Goal: Navigation & Orientation: Find specific page/section

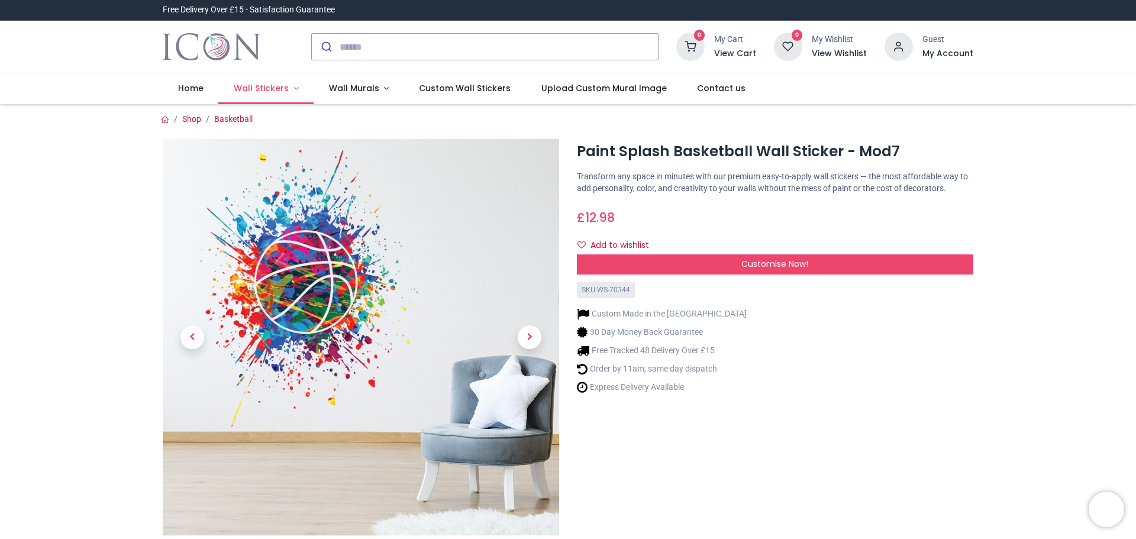
click at [268, 87] on span "Wall Stickers" at bounding box center [261, 88] width 55 height 12
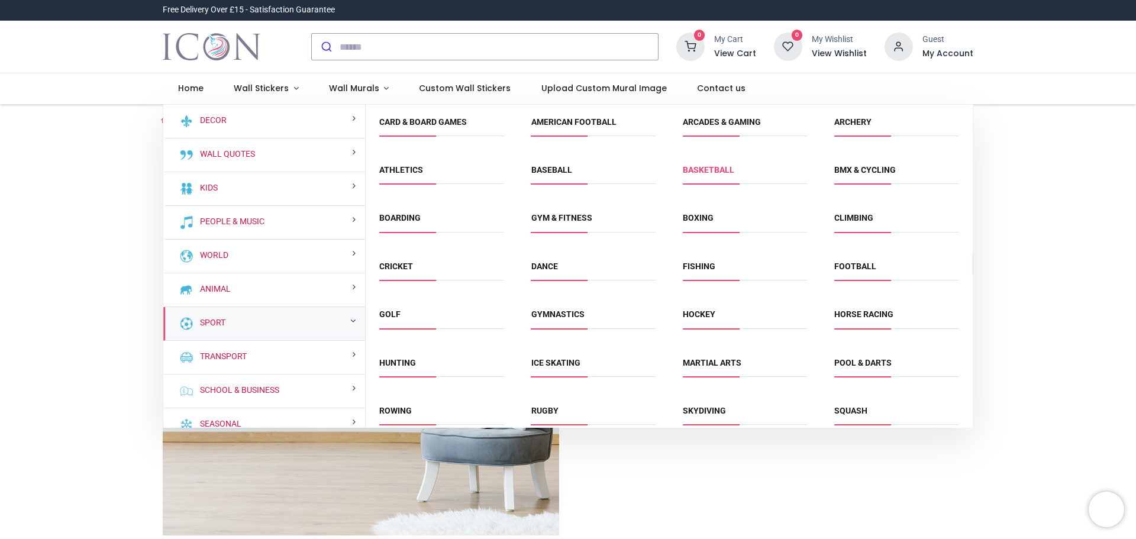
click at [692, 165] on link "Basketball" at bounding box center [708, 169] width 51 height 9
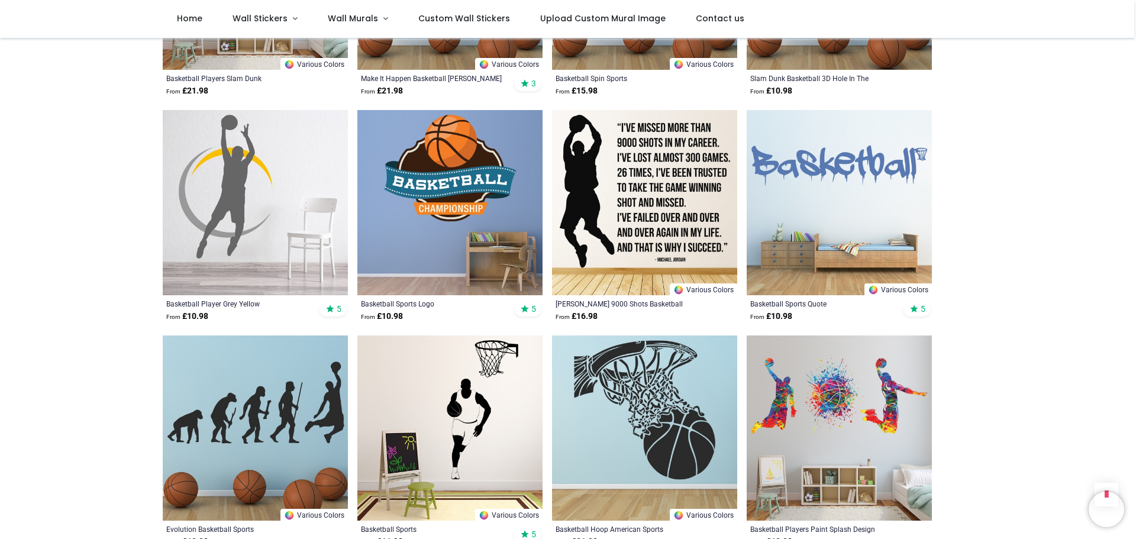
scroll to position [1124, 0]
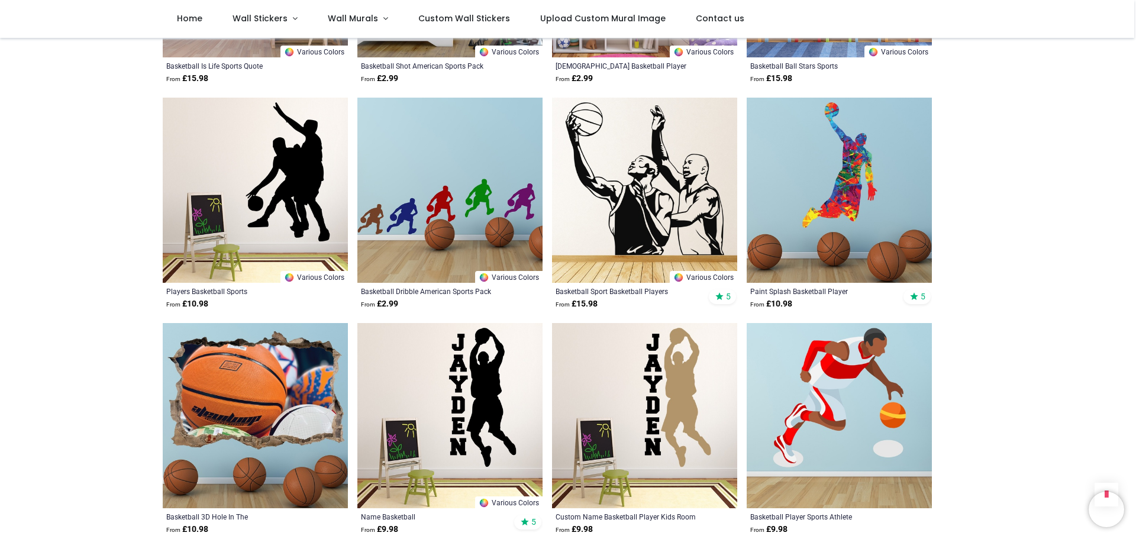
scroll to position [2898, 0]
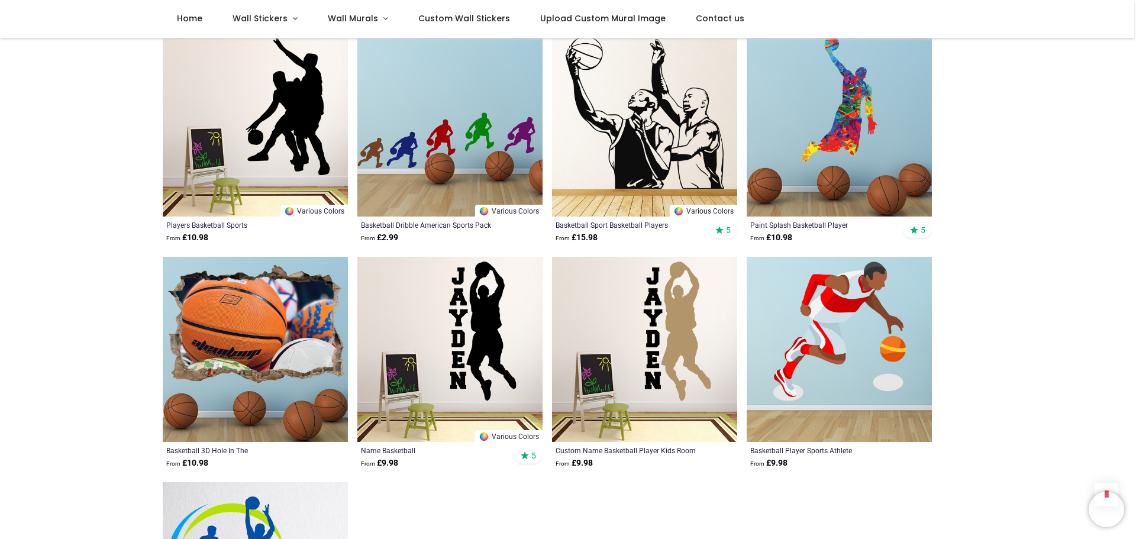
scroll to position [2839, 0]
